Goal: Task Accomplishment & Management: Manage account settings

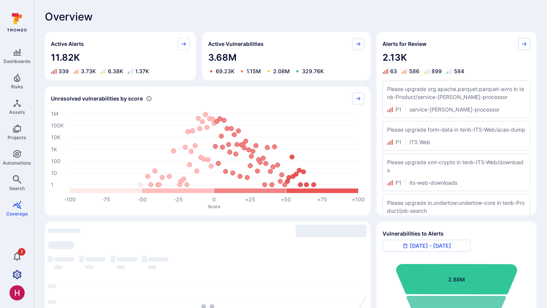
click at [19, 276] on icon "Settings" at bounding box center [17, 274] width 9 height 9
